Goal: Navigation & Orientation: Find specific page/section

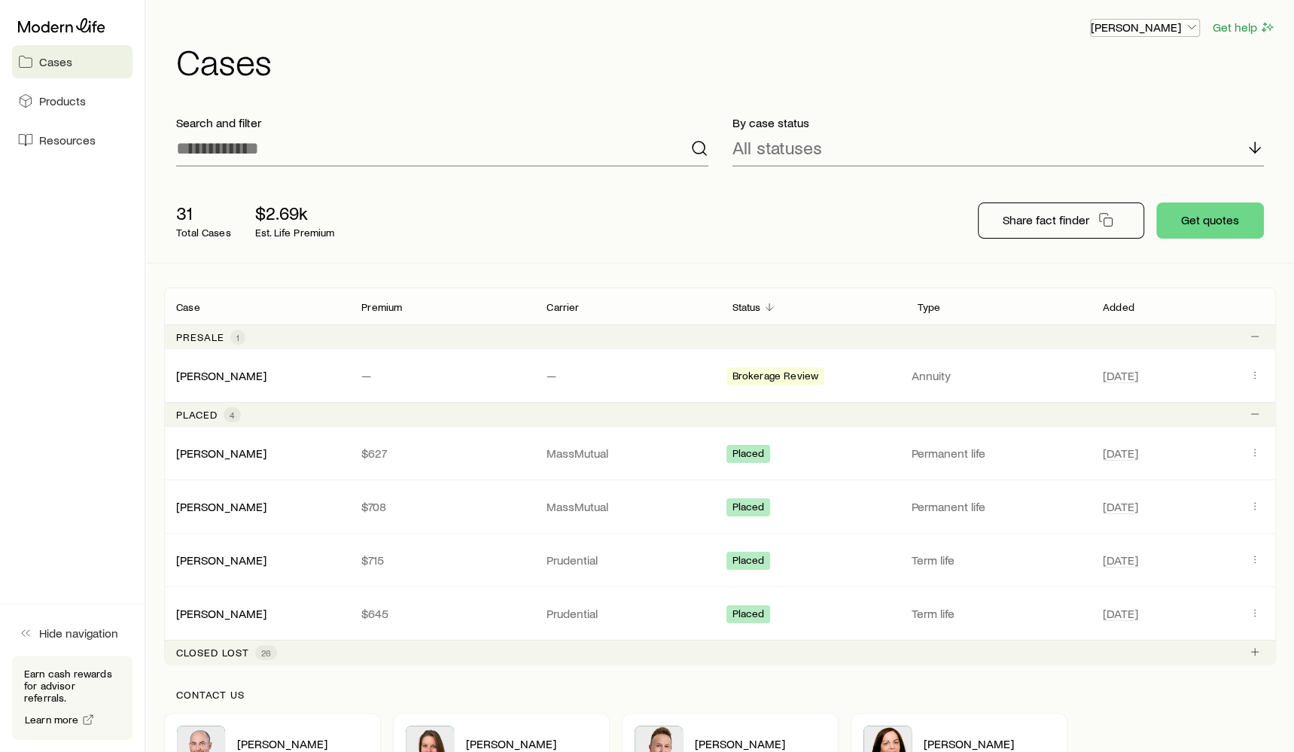
click at [1140, 19] on button "[PERSON_NAME]" at bounding box center [1145, 28] width 110 height 18
click at [1146, 102] on span "Commission schedule" at bounding box center [1111, 100] width 116 height 15
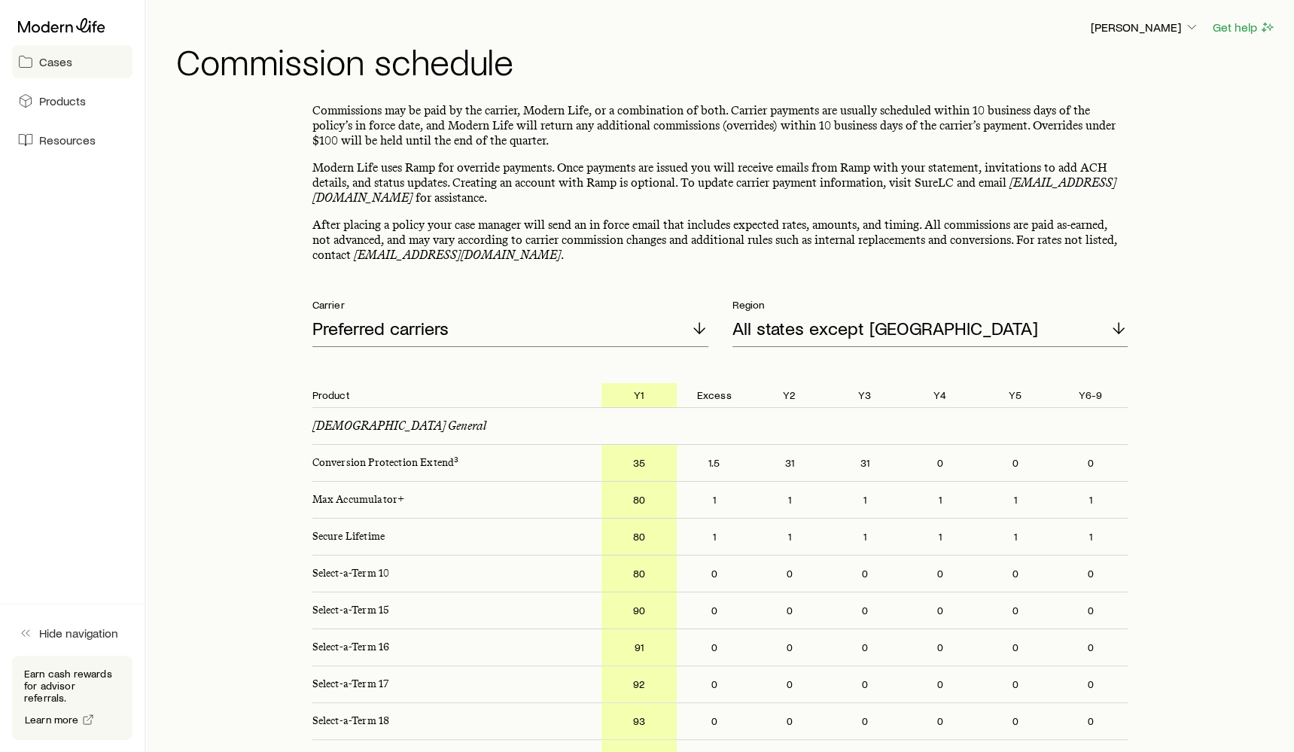
click at [80, 50] on link "Cases" at bounding box center [72, 61] width 120 height 33
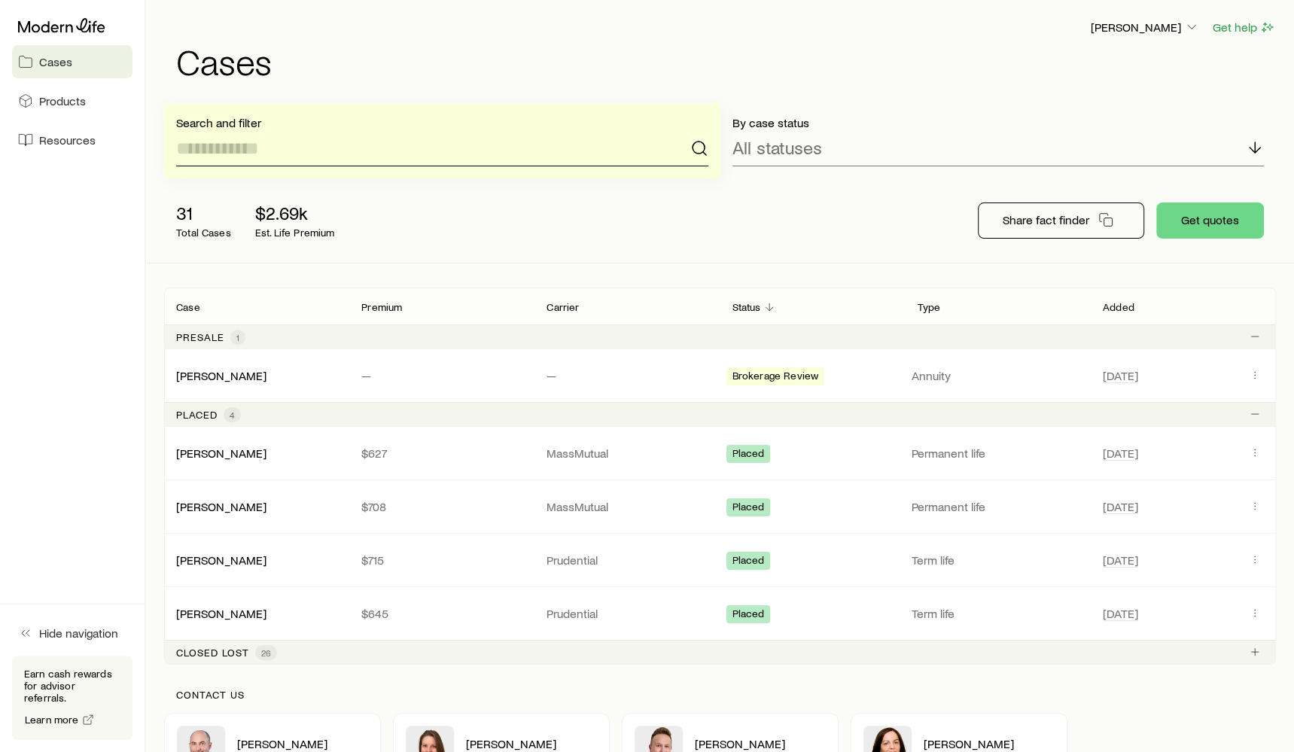
click at [349, 155] on input at bounding box center [442, 148] width 532 height 36
click at [1157, 33] on p "[PERSON_NAME]" at bounding box center [1144, 27] width 108 height 15
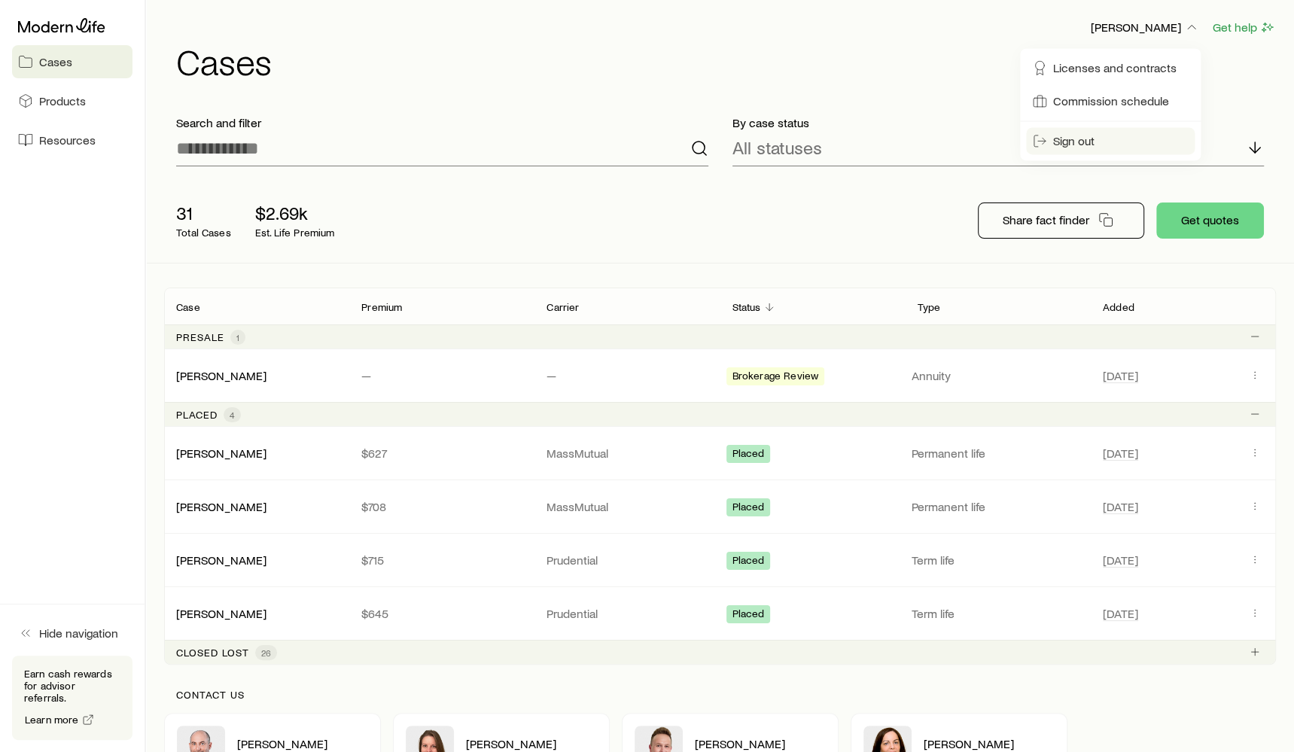
click at [1081, 143] on span "Sign out" at bounding box center [1073, 140] width 41 height 15
